Goal: Task Accomplishment & Management: Use online tool/utility

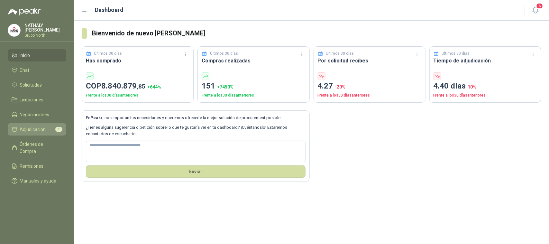
click at [35, 126] on span "Adjudicación" at bounding box center [33, 129] width 26 height 7
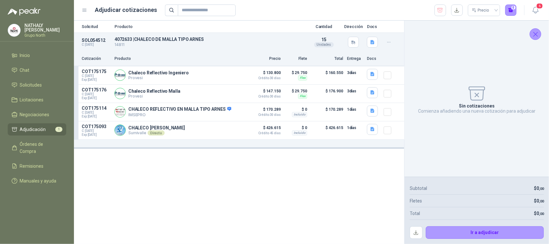
click at [539, 33] on icon "Cerrar" at bounding box center [536, 34] width 8 height 8
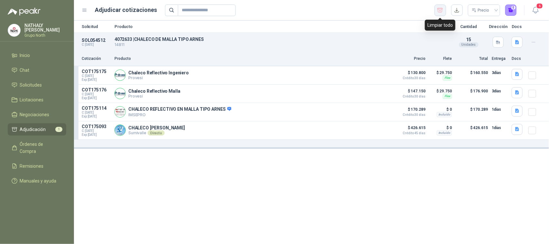
click at [444, 9] on button "button" at bounding box center [441, 11] width 12 height 12
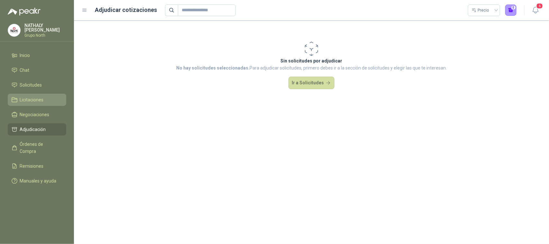
click at [38, 96] on link "Licitaciones" at bounding box center [37, 100] width 59 height 12
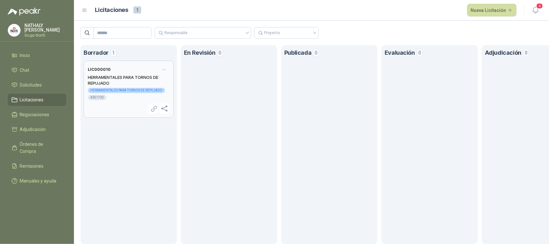
click at [125, 70] on header "LIC000010" at bounding box center [129, 70] width 82 height 10
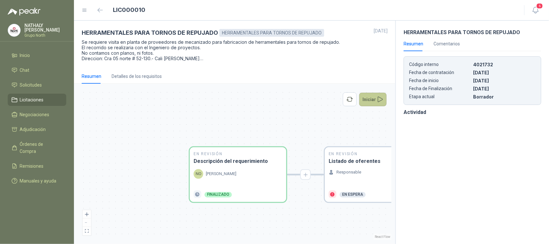
click at [375, 101] on button "Iniciar" at bounding box center [374, 100] width 28 height 14
